Goal: Information Seeking & Learning: Learn about a topic

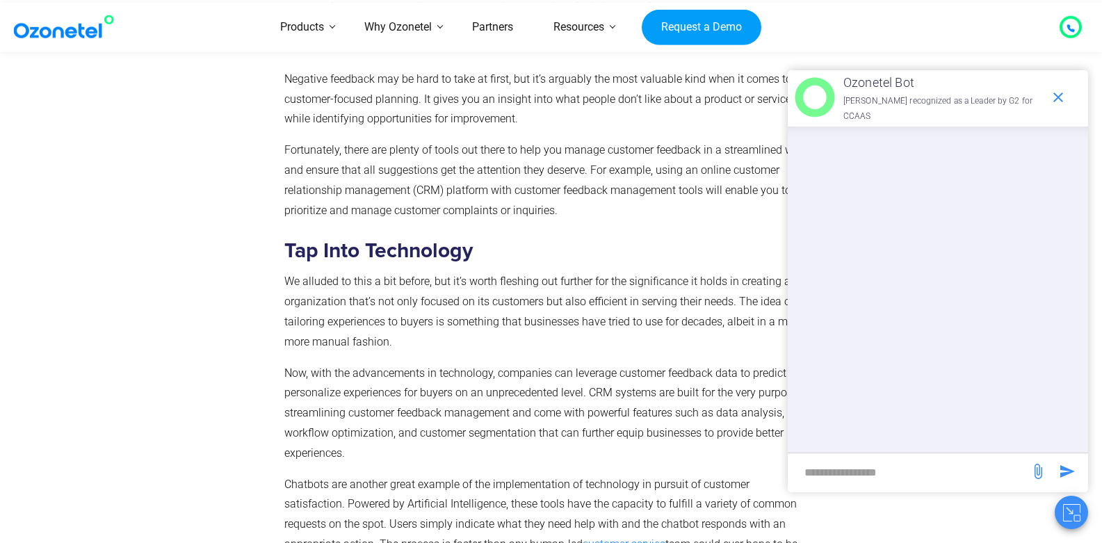
scroll to position [4504, 0]
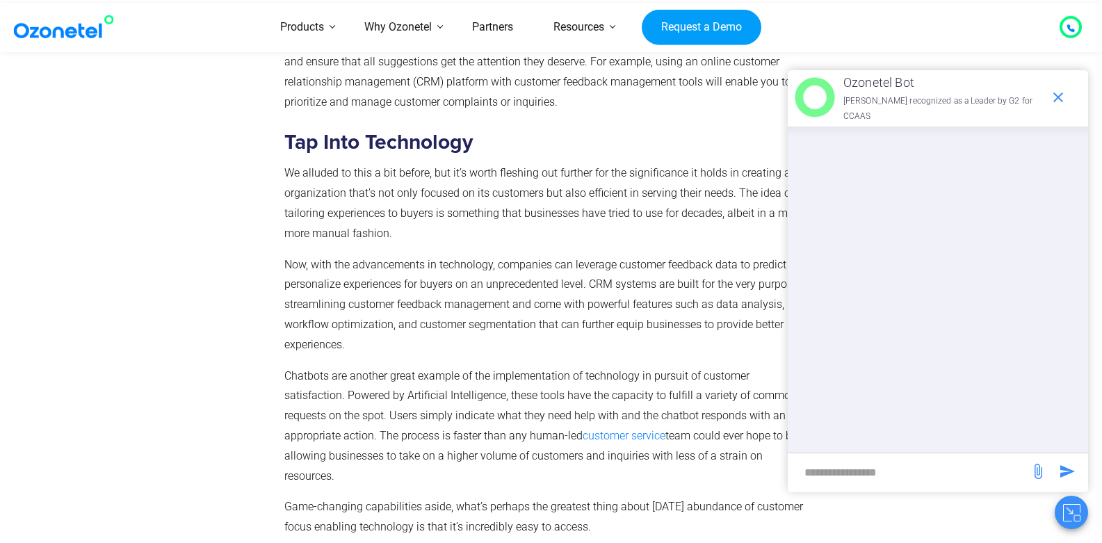
click at [515, 181] on p "We alluded to this a bit before, but it’s worth fleshing out further for the si…" at bounding box center [548, 203] width 528 height 80
click at [1049, 99] on icon "end chat or minimize" at bounding box center [1057, 97] width 17 height 17
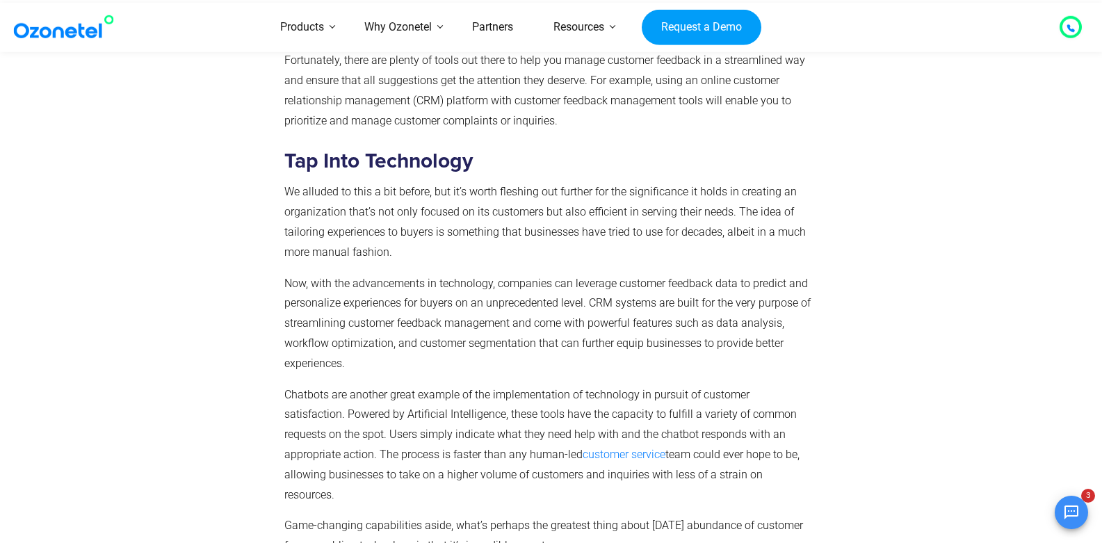
scroll to position [4587, 0]
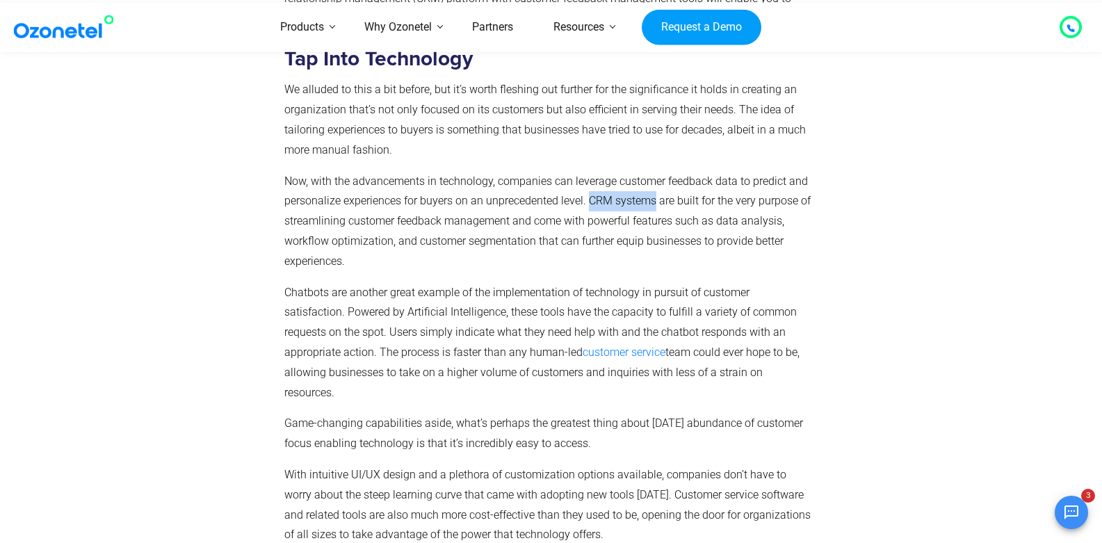
drag, startPoint x: 655, startPoint y: 204, endPoint x: 591, endPoint y: 199, distance: 64.9
click at [591, 199] on p "Now, with the advancements in technology, companies can leverage customer feedb…" at bounding box center [548, 222] width 528 height 100
copy p "CRM systems"
drag, startPoint x: 10, startPoint y: 142, endPoint x: 1, endPoint y: 156, distance: 17.0
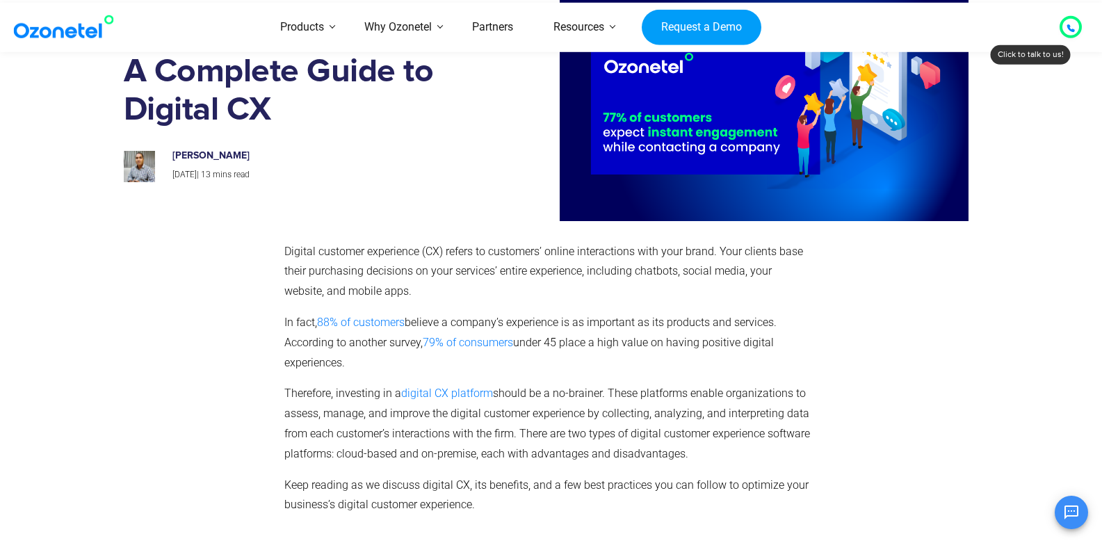
scroll to position [1635, 0]
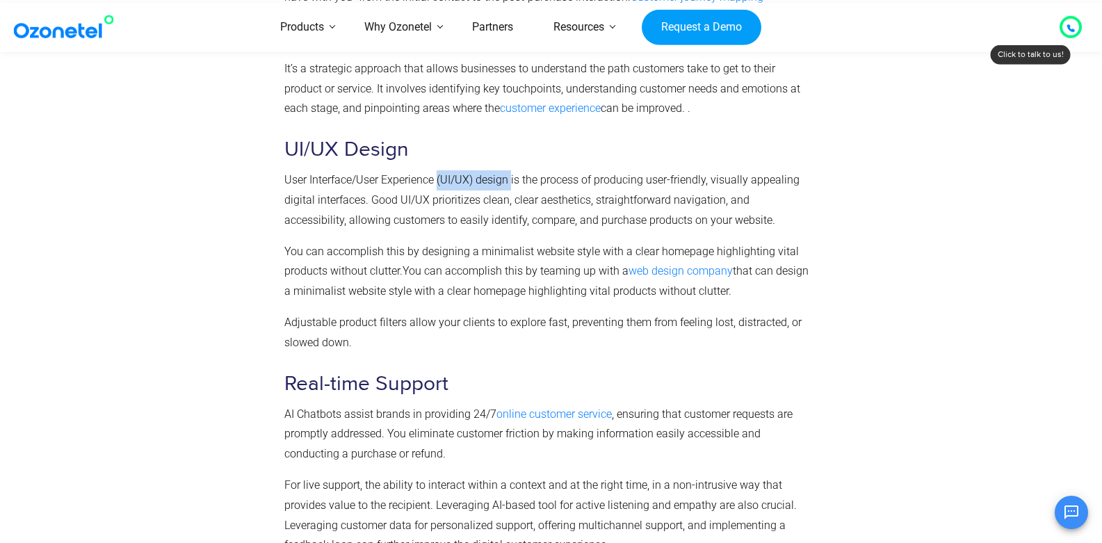
drag, startPoint x: 512, startPoint y: 180, endPoint x: 438, endPoint y: 184, distance: 74.5
click at [438, 184] on span "User Interface/User Experience (UI/UX) design is the process of producing user-…" at bounding box center [541, 200] width 515 height 54
copy span "(UI/UX) design"
click at [275, 178] on div at bounding box center [201, 467] width 154 height 1913
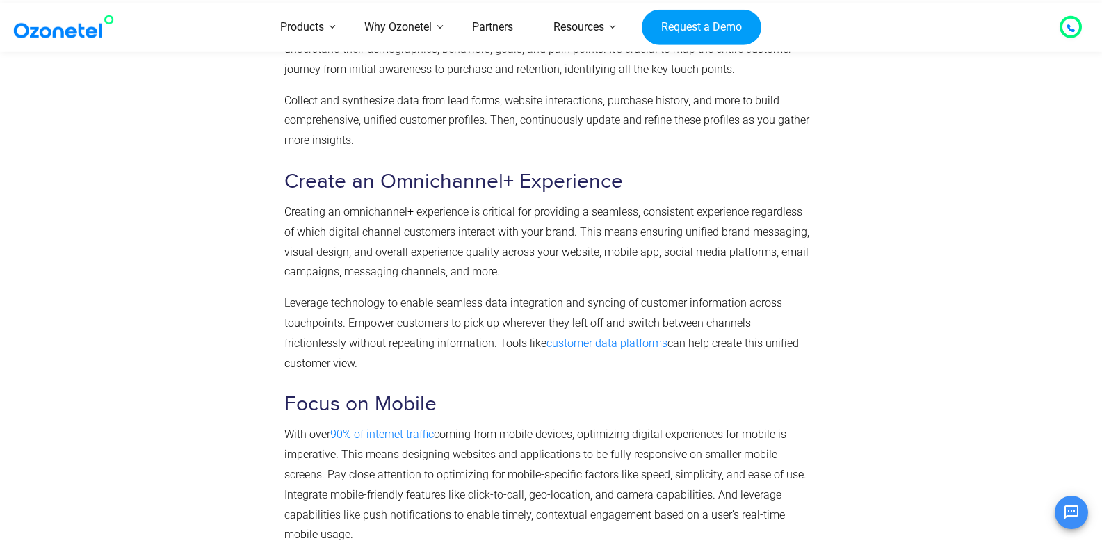
scroll to position [5722, 0]
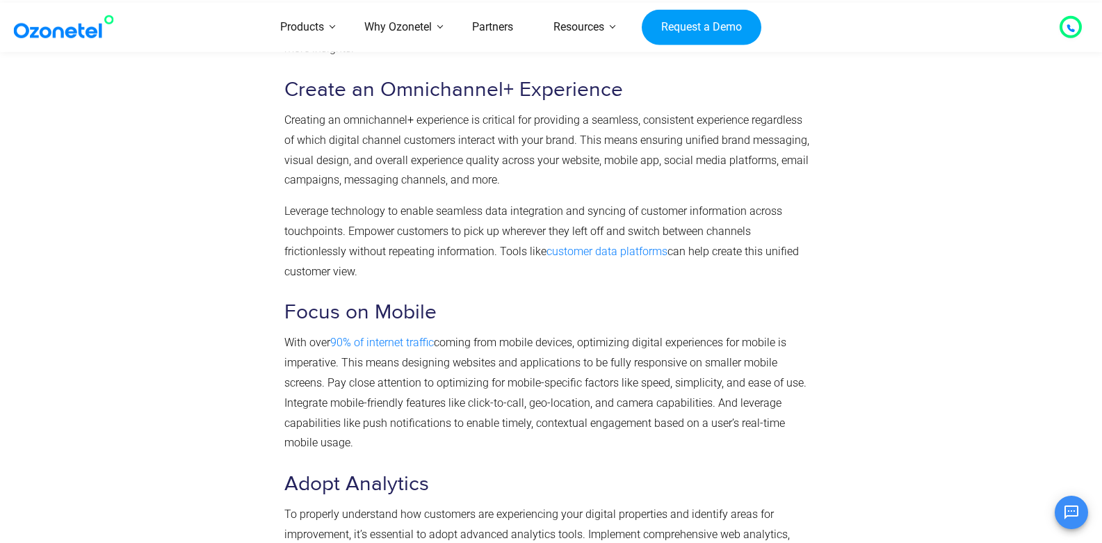
drag, startPoint x: 154, startPoint y: 249, endPoint x: 172, endPoint y: 183, distance: 68.3
click at [172, 183] on section "Digital CX: Best Practices to Follow Think of digital CX as the online extensio…" at bounding box center [551, 411] width 1102 height 1528
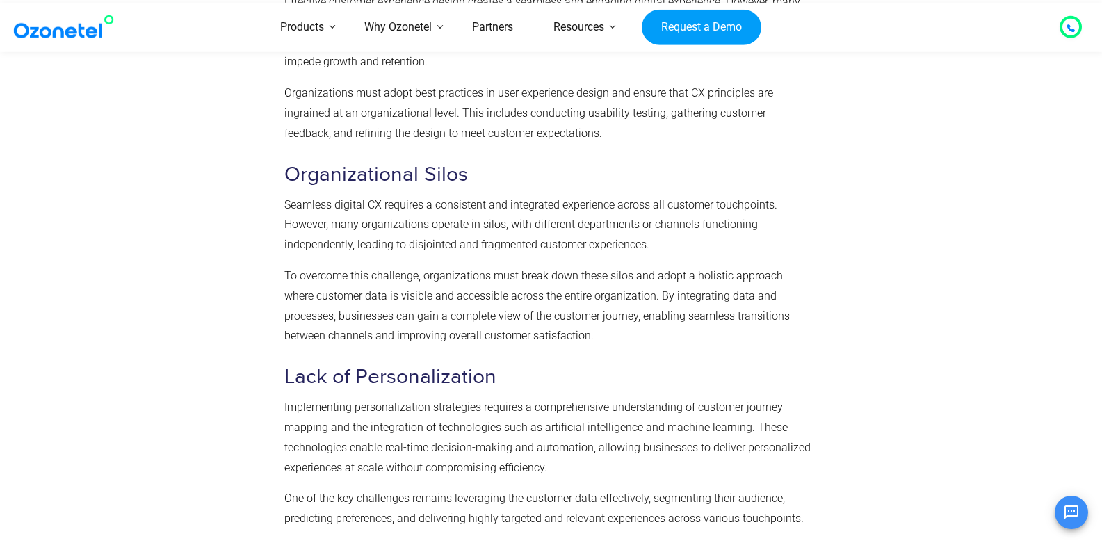
scroll to position [4555, 0]
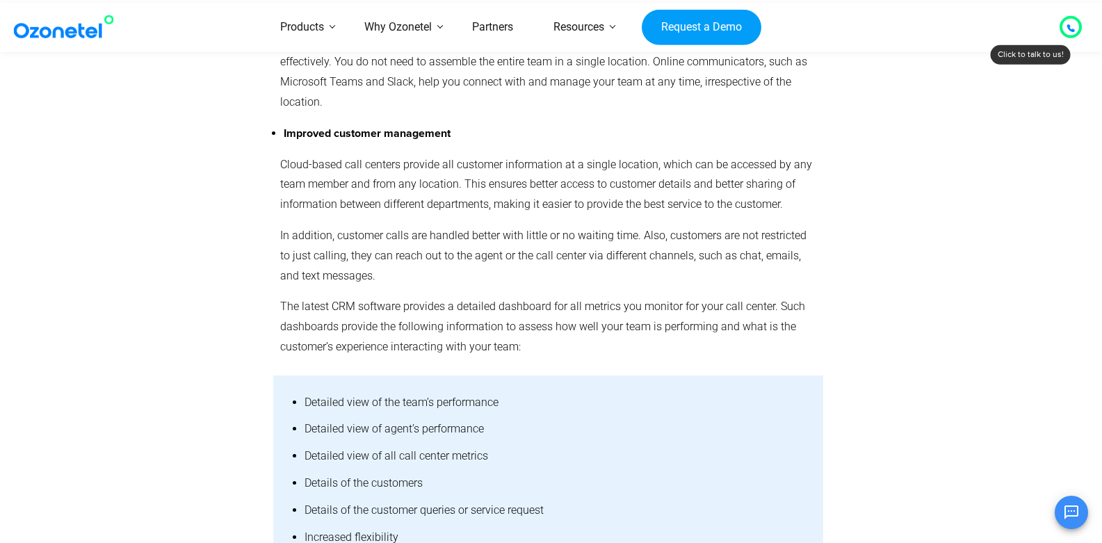
click at [329, 297] on p "The latest CRM software provides a detailed dashboard for all metrics you monit…" at bounding box center [548, 327] width 537 height 60
drag, startPoint x: 330, startPoint y: 266, endPoint x: 442, endPoint y: 260, distance: 112.0
click at [442, 297] on p "The latest CRM software provides a detailed dashboard for all metrics you monit…" at bounding box center [548, 327] width 537 height 60
copy p "CRM software provides"
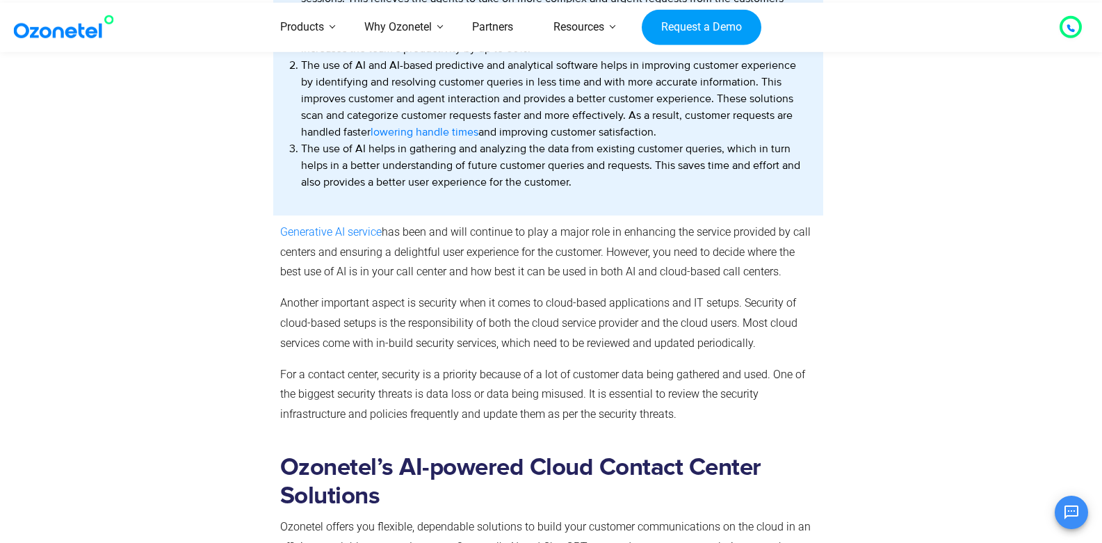
scroll to position [3209, 0]
